Goal: Book appointment/travel/reservation

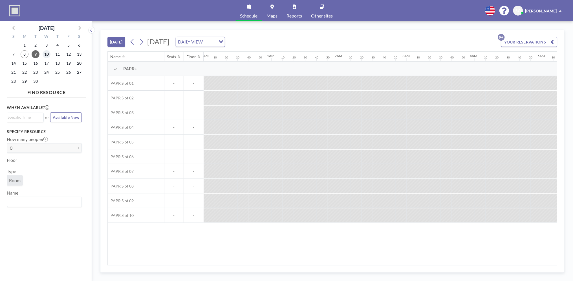
click at [48, 53] on span "10" at bounding box center [47, 54] width 8 height 8
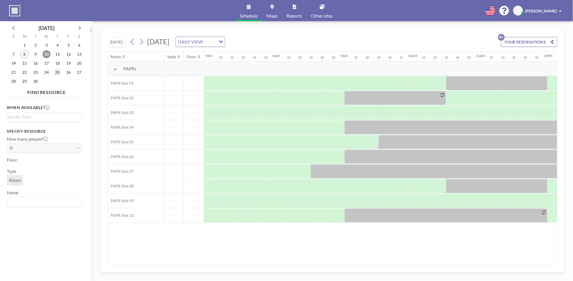
scroll to position [0, 530]
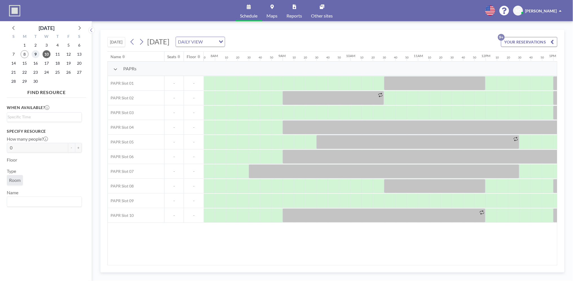
click at [37, 54] on span "9" at bounding box center [36, 54] width 8 height 8
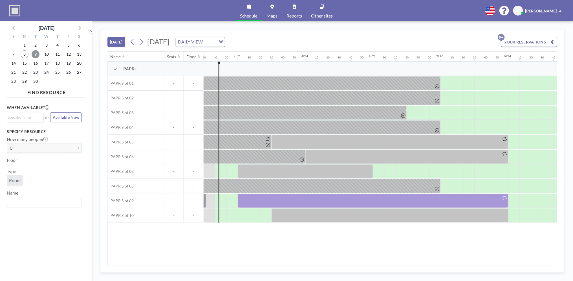
scroll to position [0, 914]
click at [325, 201] on div at bounding box center [372, 200] width 271 height 14
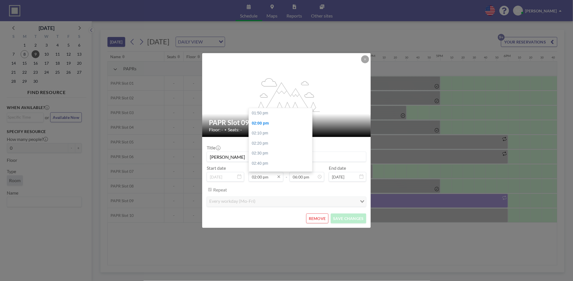
scroll to position [10, 0]
click at [258, 151] on div "02:40 pm" at bounding box center [282, 153] width 67 height 10
type input "02:40 pm"
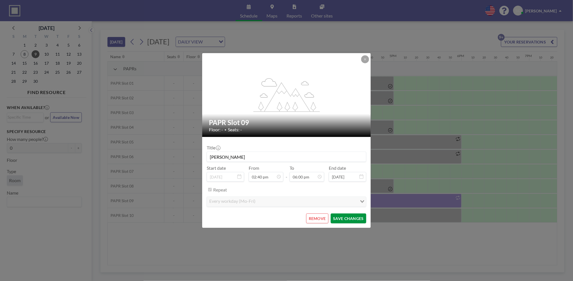
scroll to position [0, 981]
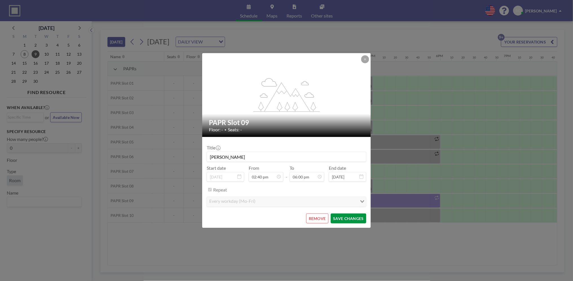
click at [347, 217] on button "SAVE CHANGES" at bounding box center [349, 218] width 36 height 10
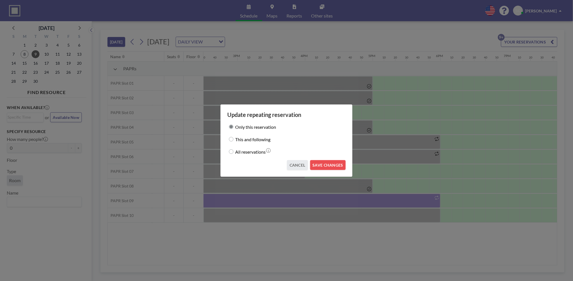
click at [326, 158] on div "Only this reservation This and following All reservations CANCEL SAVE CHANGES" at bounding box center [286, 144] width 118 height 52
click at [326, 162] on button "SAVE CHANGES" at bounding box center [328, 165] width 36 height 10
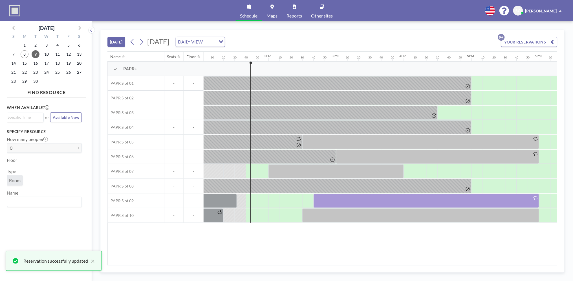
scroll to position [0, 817]
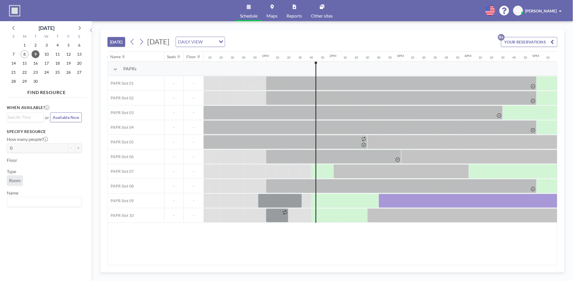
click at [21, 56] on div "8" at bounding box center [24, 54] width 11 height 9
click at [23, 55] on span "8" at bounding box center [25, 54] width 8 height 8
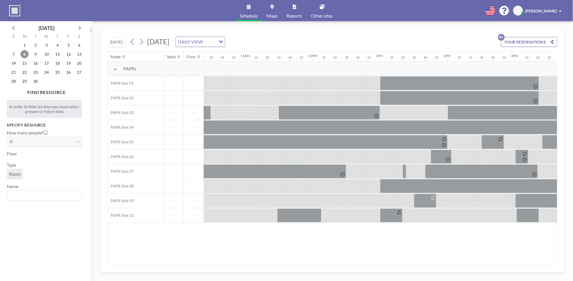
scroll to position [0, 780]
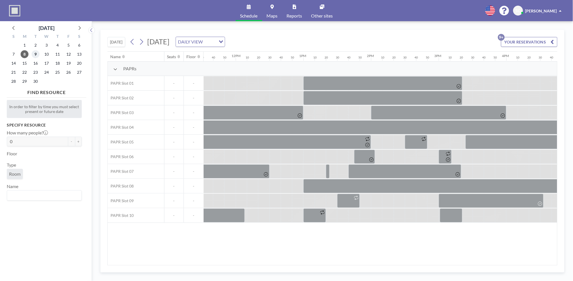
click at [39, 54] on span "9" at bounding box center [36, 54] width 8 height 8
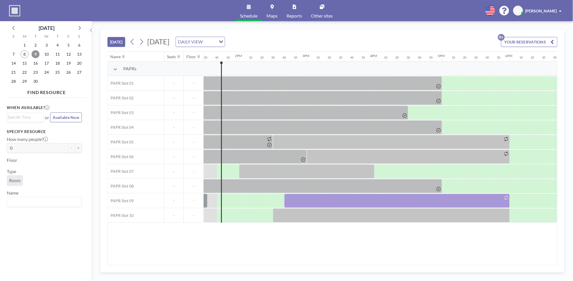
scroll to position [0, 914]
